Goal: Task Accomplishment & Management: Use online tool/utility

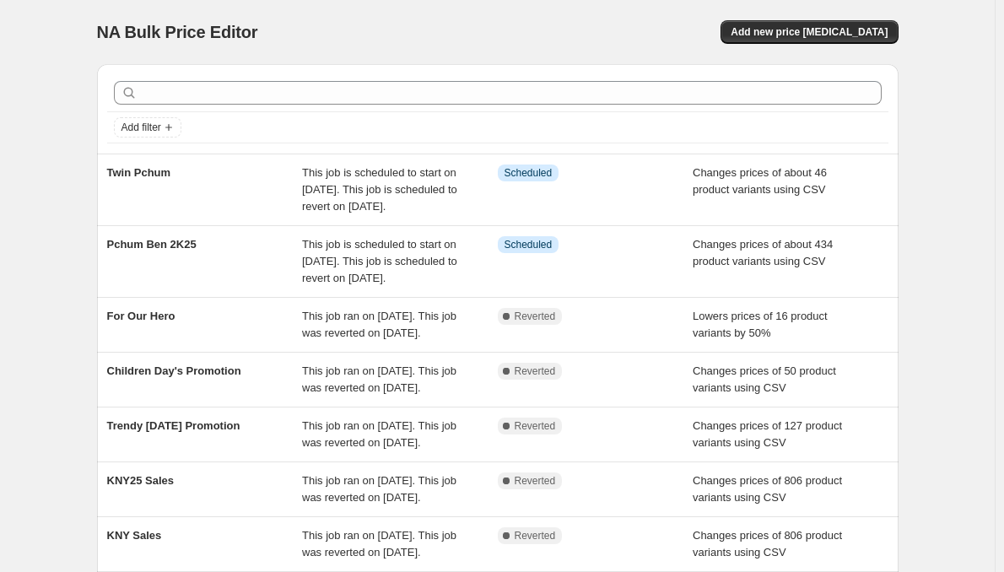
click at [152, 175] on span "Twin Pchum" at bounding box center [139, 172] width 64 height 13
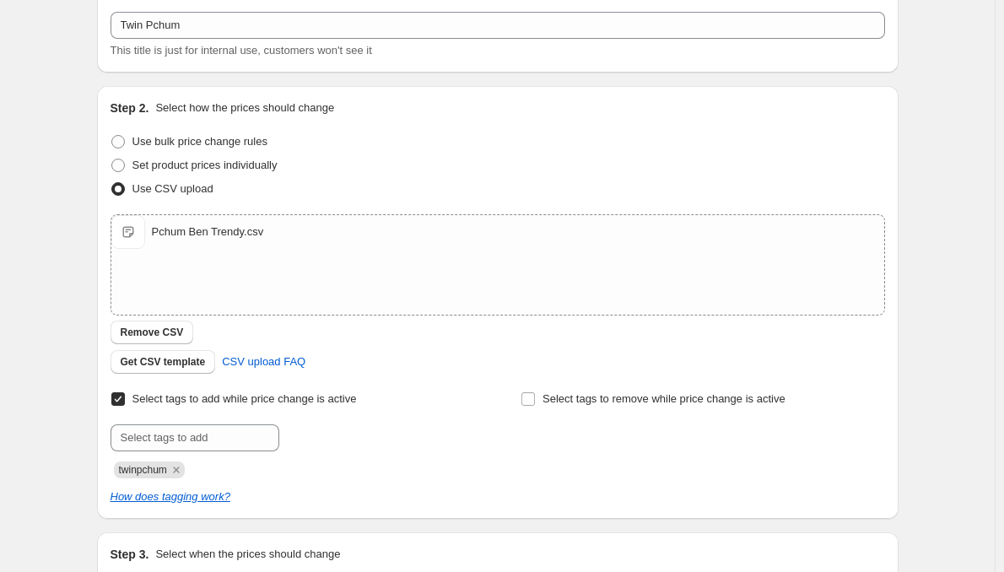
scroll to position [200, 0]
